Goal: Task Accomplishment & Management: Manage account settings

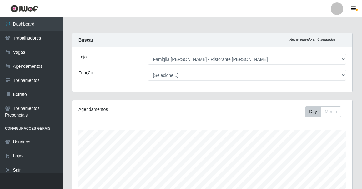
select select "267"
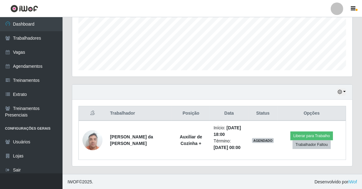
scroll to position [130, 280]
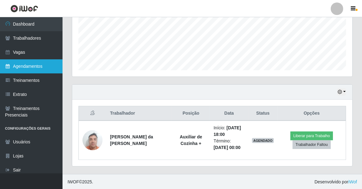
click at [37, 63] on link "Agendamentos" at bounding box center [31, 66] width 63 height 14
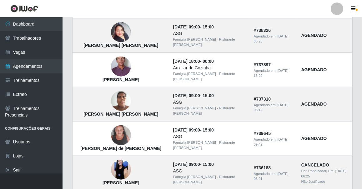
scroll to position [469, 0]
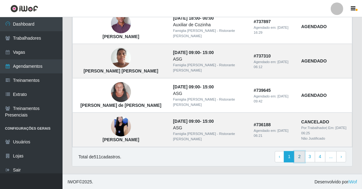
click at [302, 156] on link "2" at bounding box center [299, 156] width 11 height 11
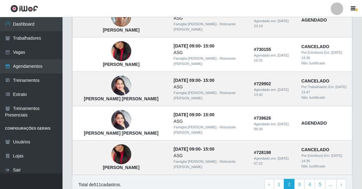
scroll to position [463, 0]
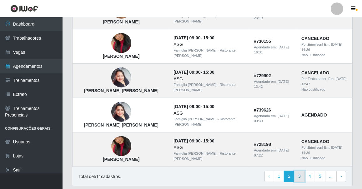
click at [305, 171] on link "3" at bounding box center [299, 176] width 11 height 11
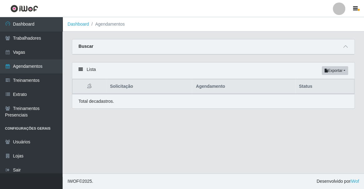
drag, startPoint x: 0, startPoint y: 0, endPoint x: 305, endPoint y: 158, distance: 343.7
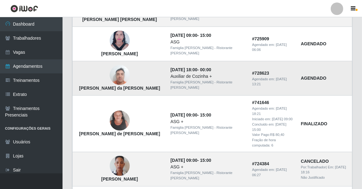
scroll to position [142, 0]
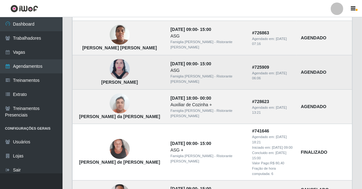
click at [117, 68] on img at bounding box center [120, 69] width 20 height 27
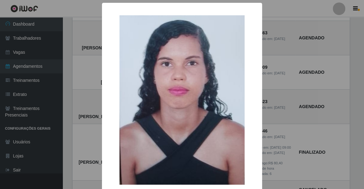
click at [91, 71] on div "× [PERSON_NAME] OK Cancel" at bounding box center [182, 94] width 364 height 189
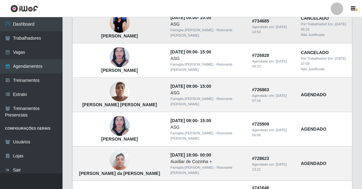
scroll to position [28, 0]
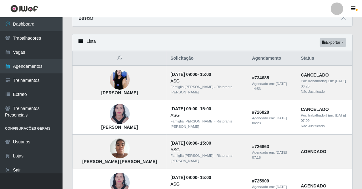
click at [176, 21] on div "Buscar" at bounding box center [212, 18] width 280 height 15
click at [180, 10] on header "Perfil Alterar Senha Sair" at bounding box center [181, 8] width 362 height 17
